Goal: Check status: Check status

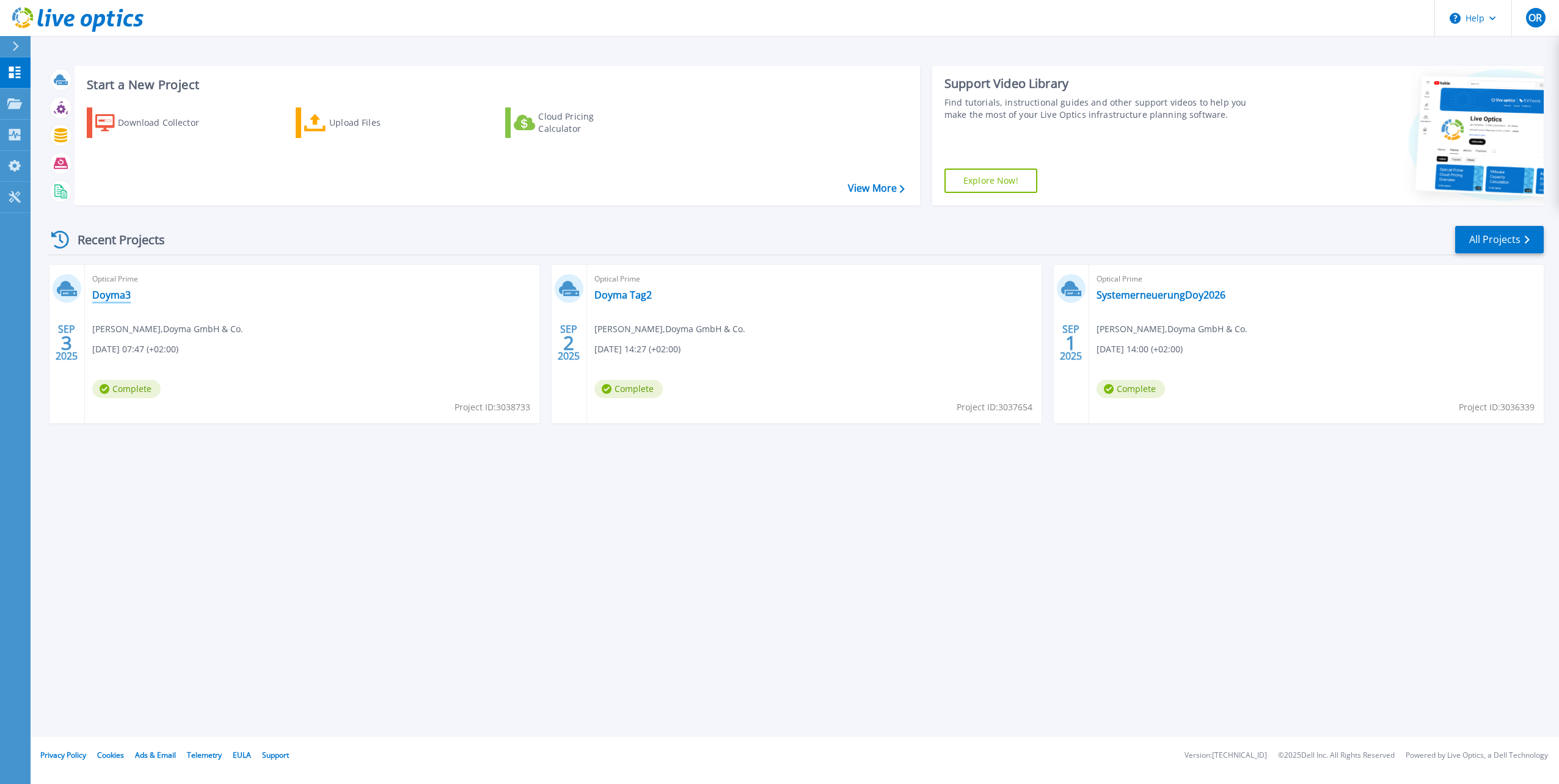
click at [103, 291] on link "Doyma3" at bounding box center [111, 294] width 39 height 12
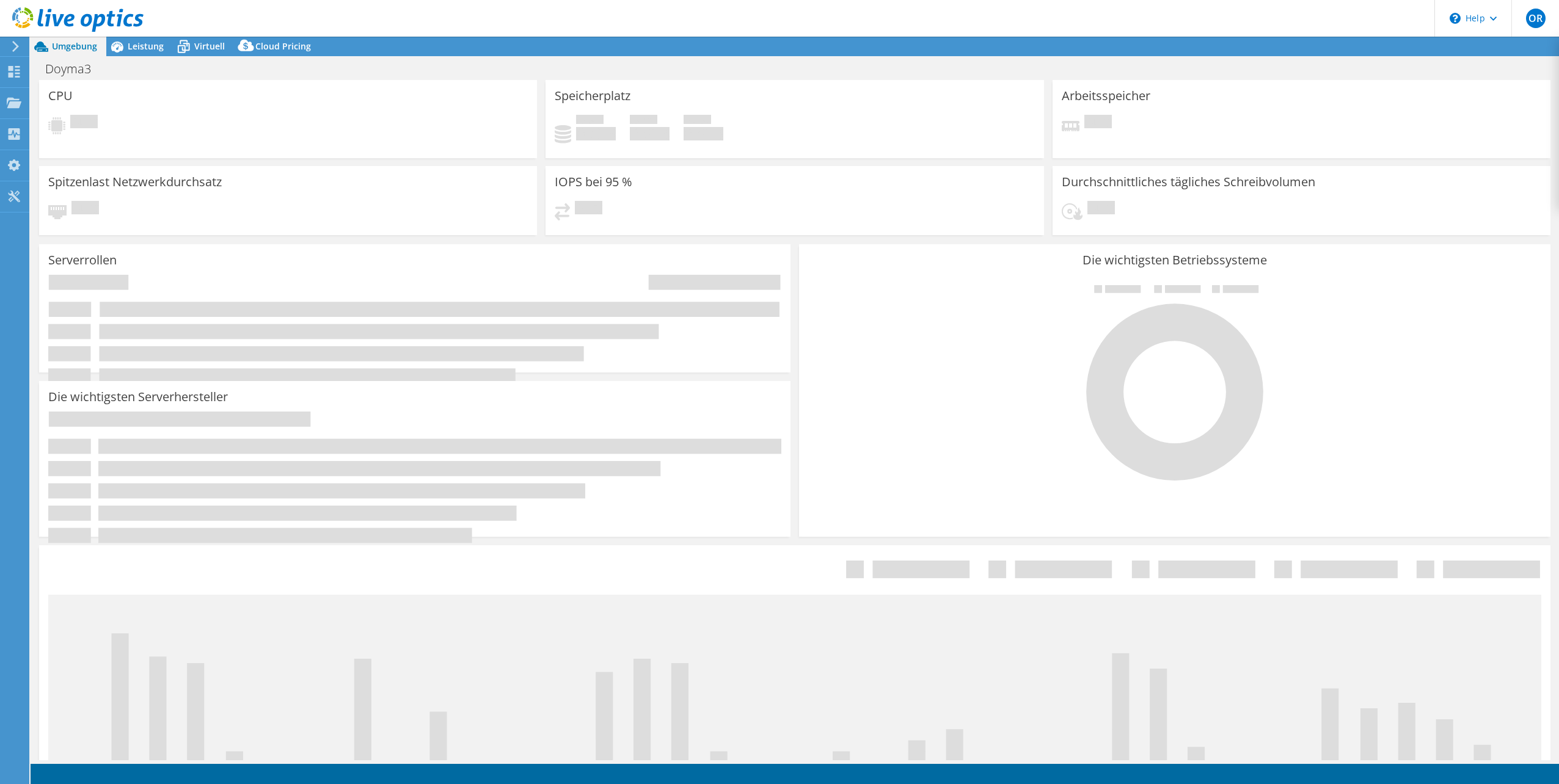
select select "USD"
